Goal: Communication & Community: Answer question/provide support

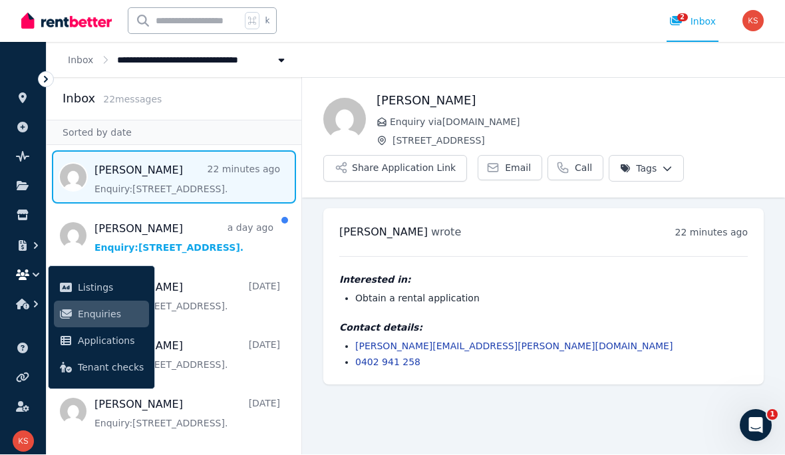
scroll to position [58, 0]
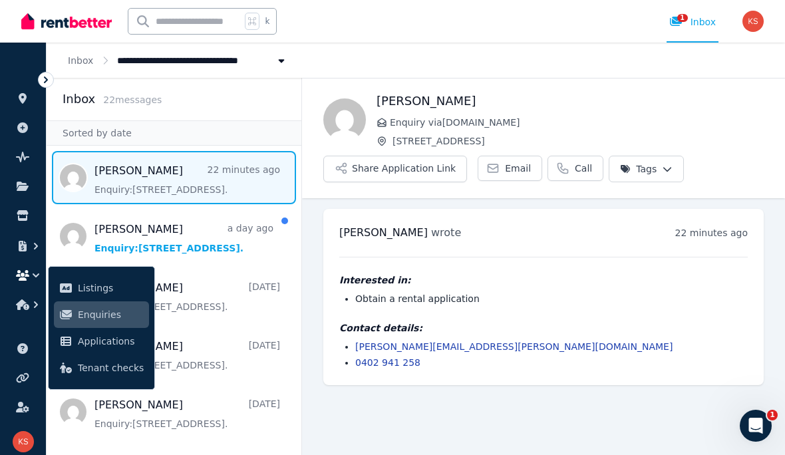
click at [258, 210] on span "Message list" at bounding box center [174, 236] width 255 height 53
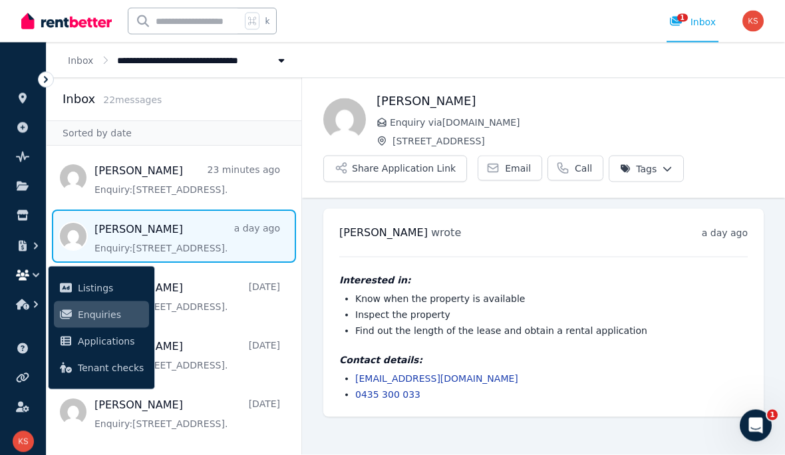
scroll to position [58, 0]
click at [513, 162] on span "Email" at bounding box center [518, 168] width 26 height 13
click at [236, 151] on span "Message list" at bounding box center [174, 177] width 255 height 53
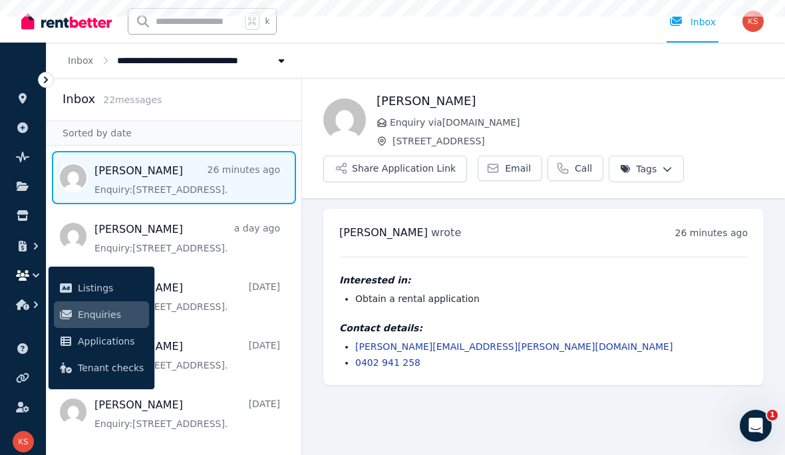
scroll to position [58, 0]
click at [513, 162] on span "Email" at bounding box center [518, 168] width 26 height 13
click at [26, 89] on link at bounding box center [23, 98] width 25 height 21
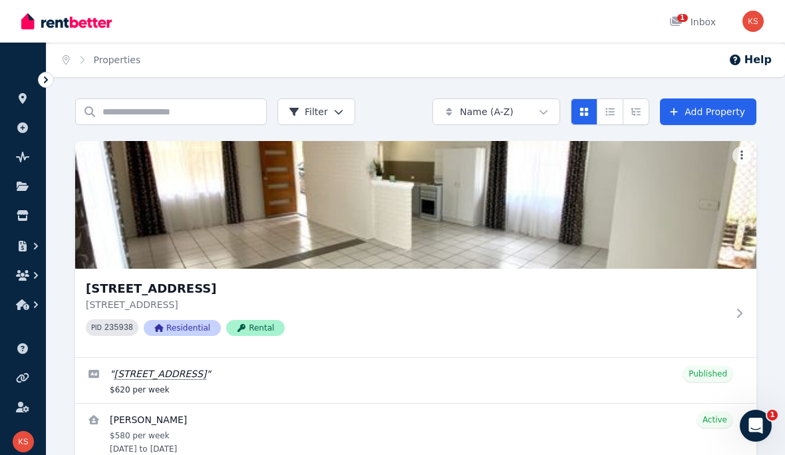
click at [31, 268] on button "button" at bounding box center [23, 276] width 25 height 24
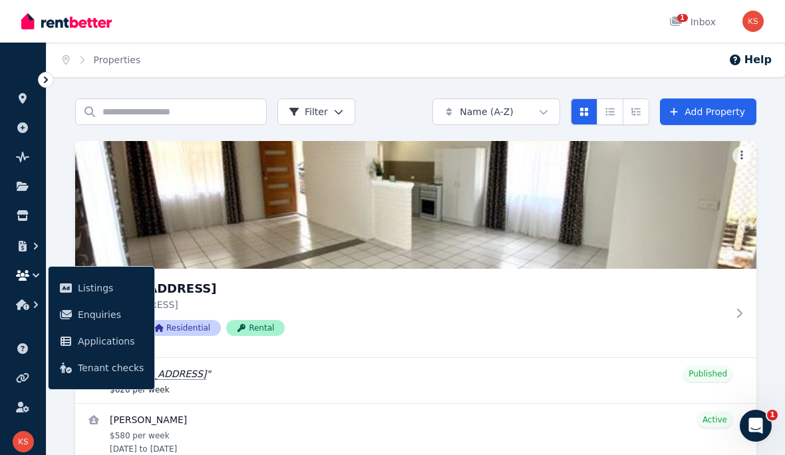
click at [100, 315] on span "Enquiries" at bounding box center [111, 315] width 66 height 16
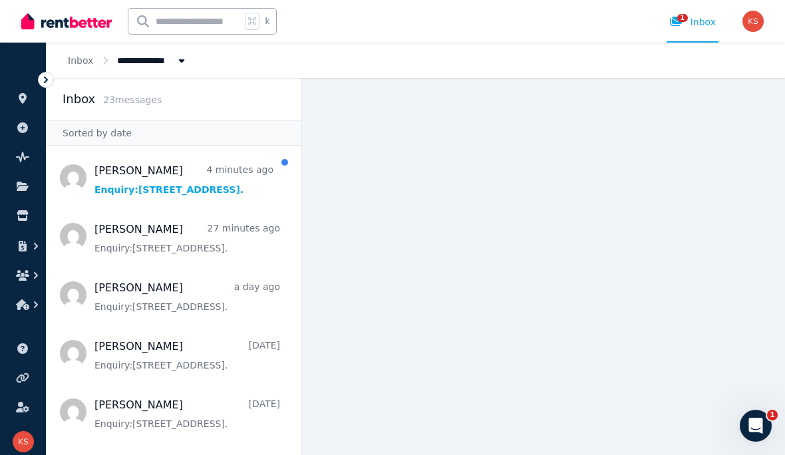
click at [212, 196] on span "Message list" at bounding box center [174, 177] width 255 height 53
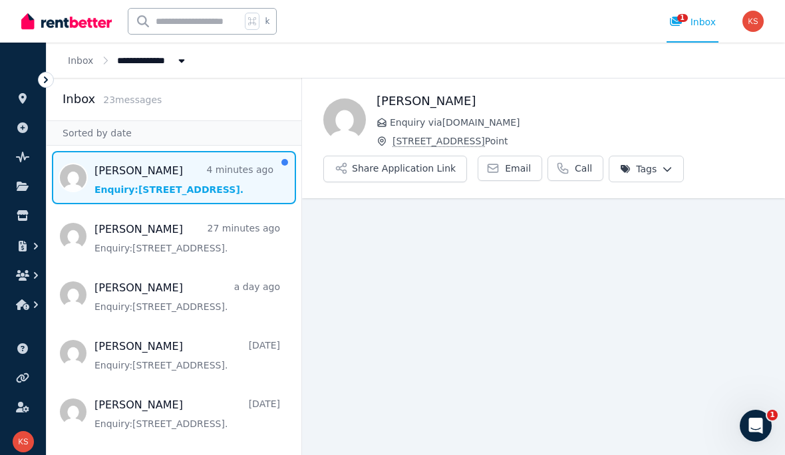
click at [507, 172] on span "Email" at bounding box center [518, 168] width 26 height 13
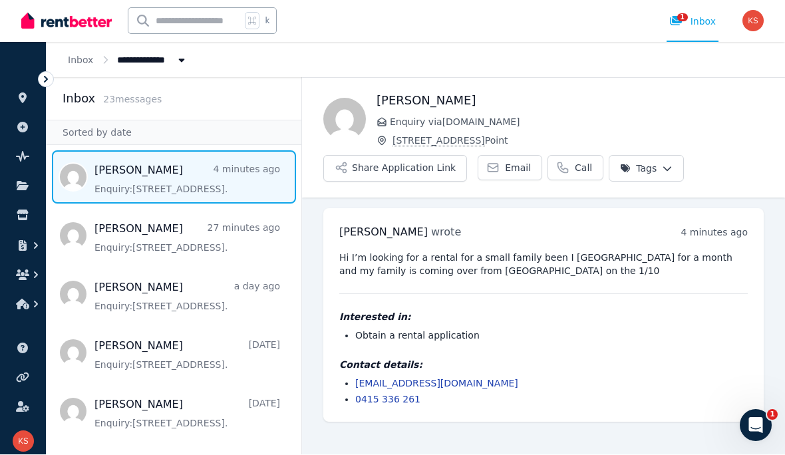
scroll to position [58, 0]
